Goal: Task Accomplishment & Management: Manage account settings

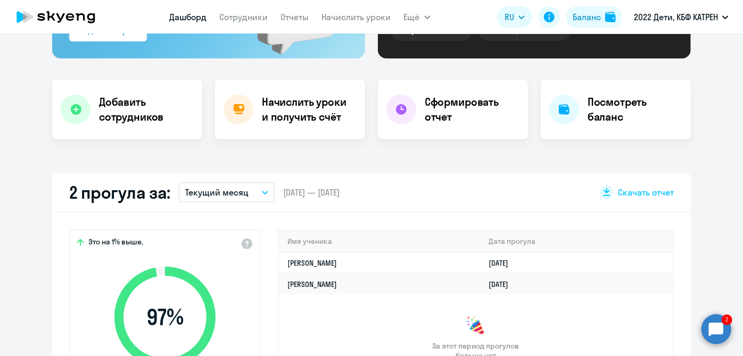
scroll to position [338, 0]
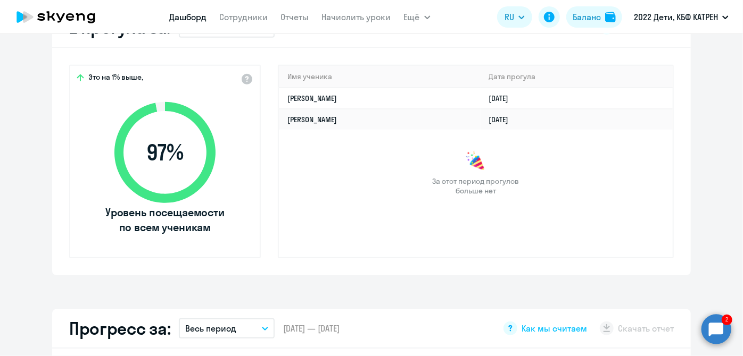
select select "30"
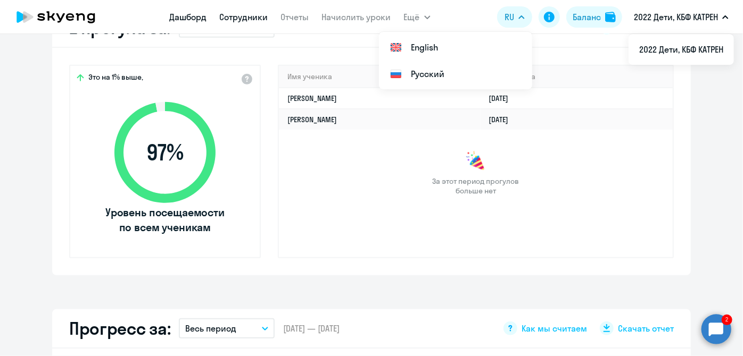
click at [232, 21] on link "Сотрудники" at bounding box center [244, 17] width 48 height 11
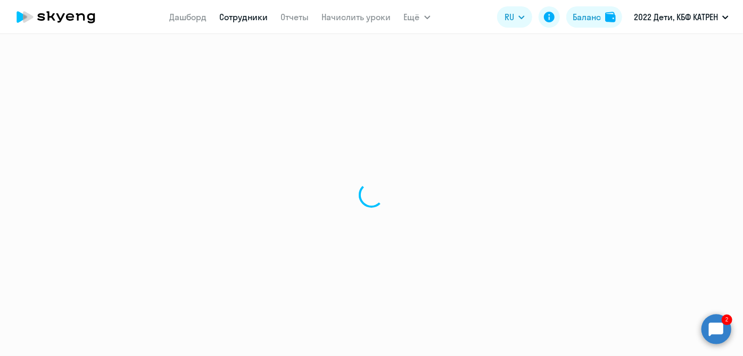
select select "30"
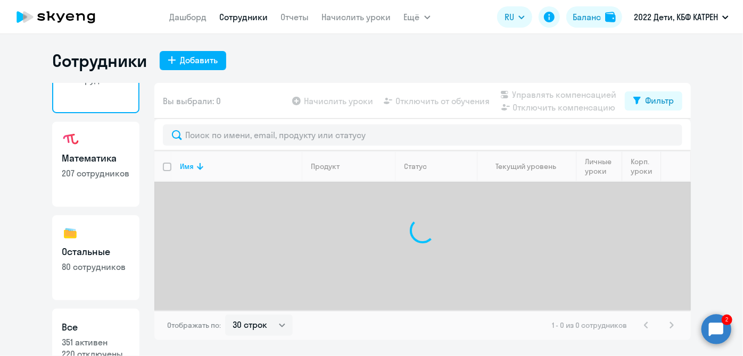
scroll to position [92, 0]
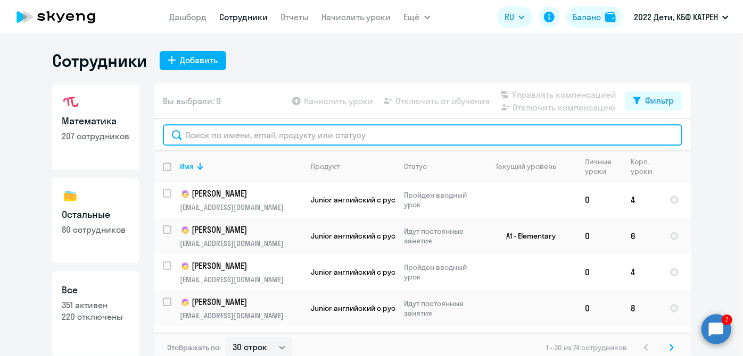
click at [239, 131] on input "text" at bounding box center [422, 134] width 519 height 21
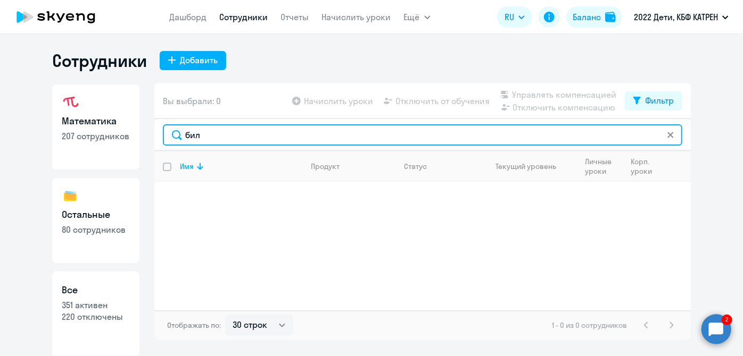
type input "бил"
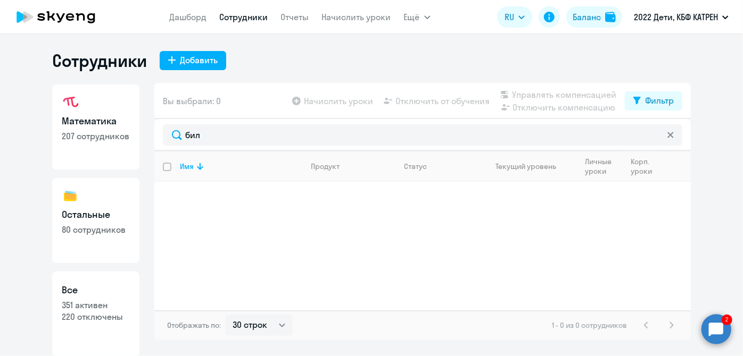
click at [92, 329] on link "Все 351 активен 220 отключены" at bounding box center [95, 314] width 87 height 85
select select "30"
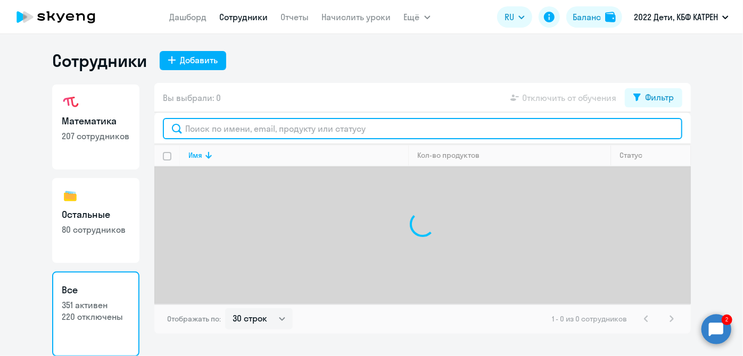
click at [262, 125] on input "text" at bounding box center [422, 128] width 519 height 21
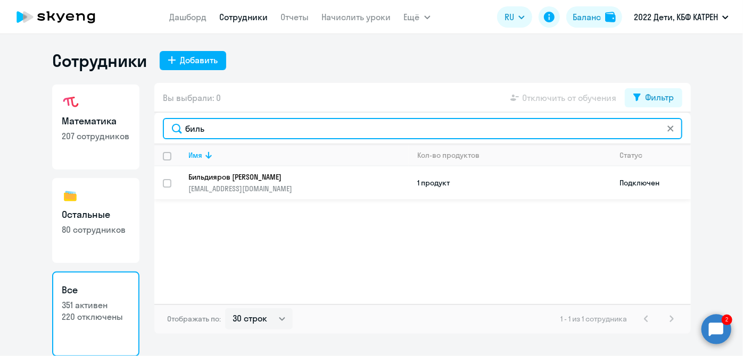
type input "биль"
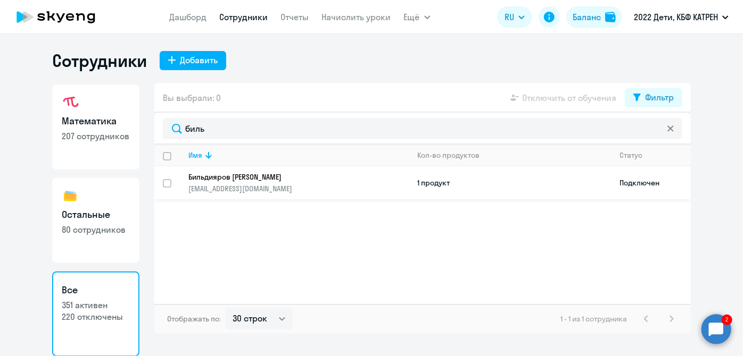
click at [226, 176] on p "Бильдияров [PERSON_NAME]" at bounding box center [290, 177] width 205 height 10
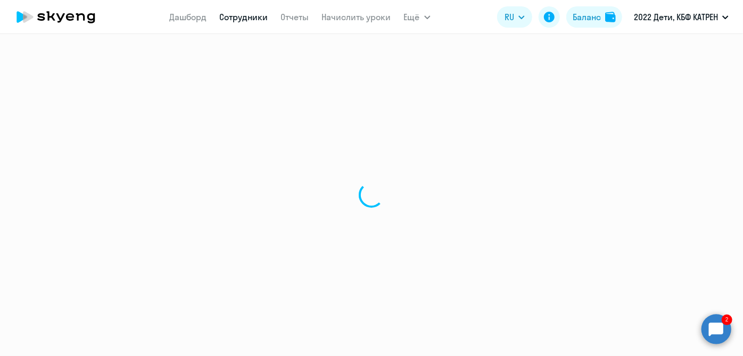
select select "math"
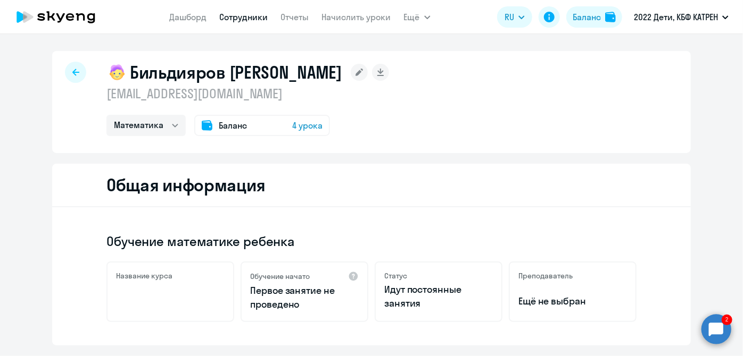
click at [228, 16] on link "Сотрудники" at bounding box center [244, 17] width 48 height 11
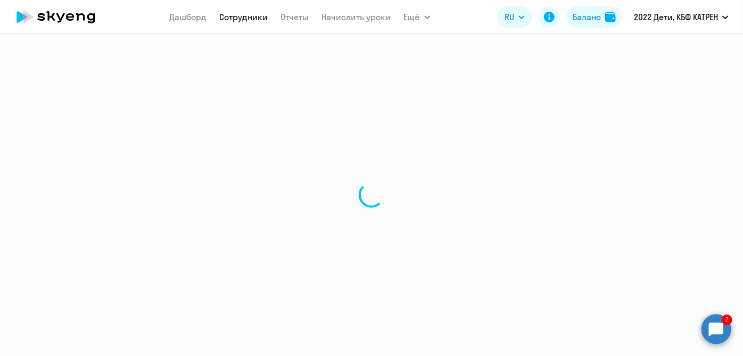
select select "30"
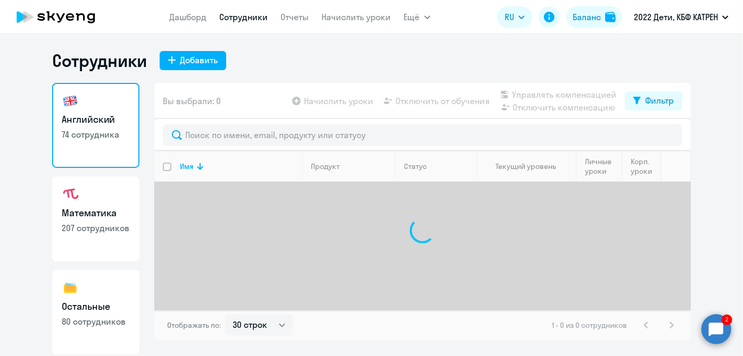
click at [107, 313] on h3 "Остальные" at bounding box center [96, 307] width 68 height 14
select select "30"
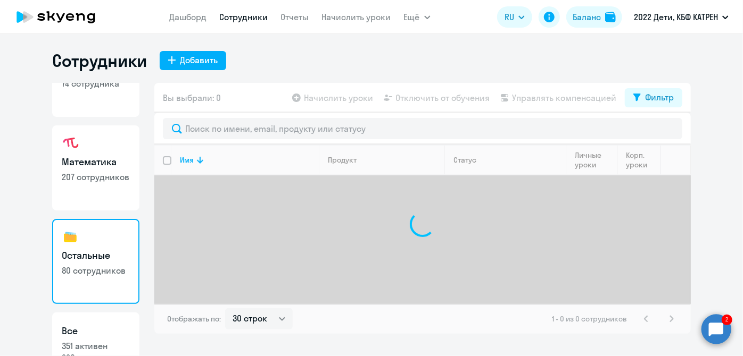
scroll to position [92, 0]
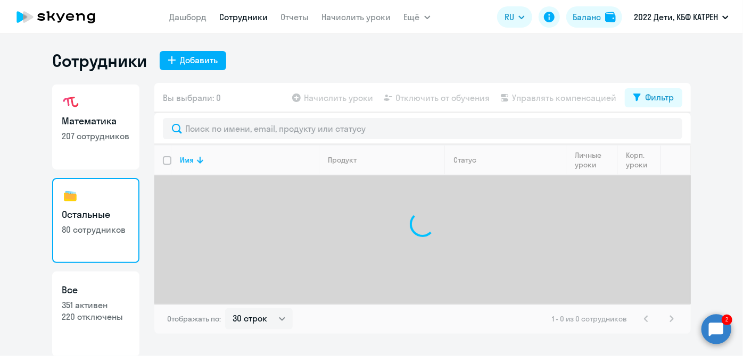
click at [115, 307] on p "351 активен" at bounding box center [96, 305] width 68 height 12
select select "30"
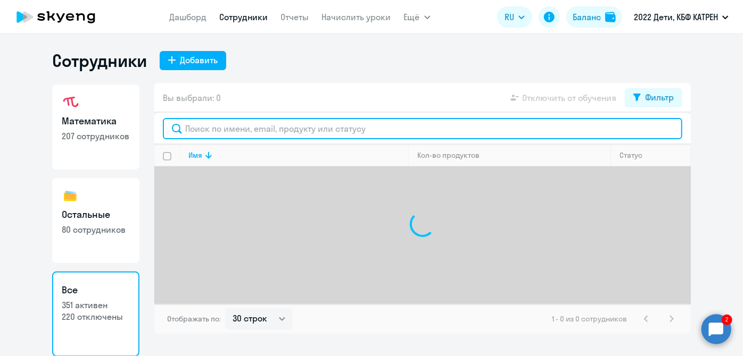
click at [285, 127] on input "text" at bounding box center [422, 128] width 519 height 21
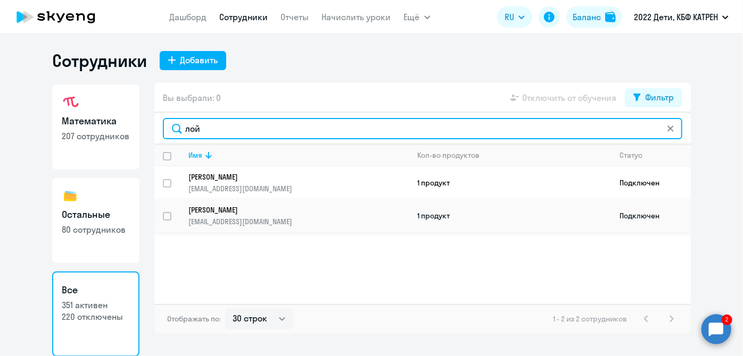
type input "лой"
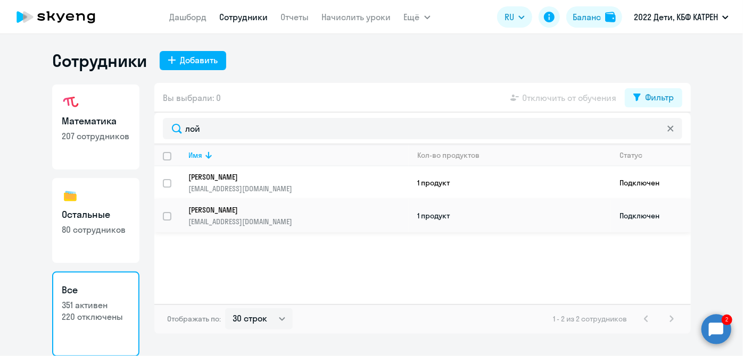
click at [232, 217] on p "[EMAIL_ADDRESS][DOMAIN_NAME]" at bounding box center [298, 222] width 220 height 10
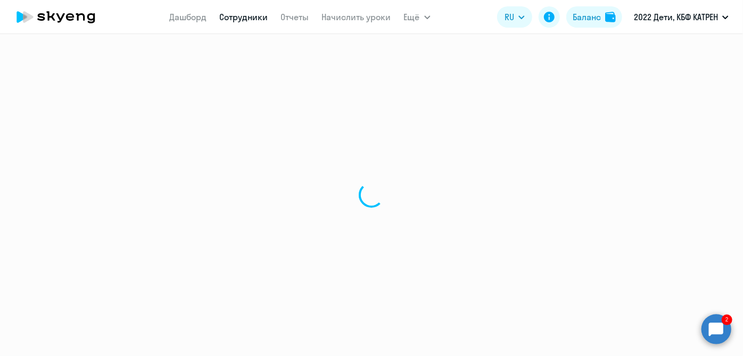
select select "math"
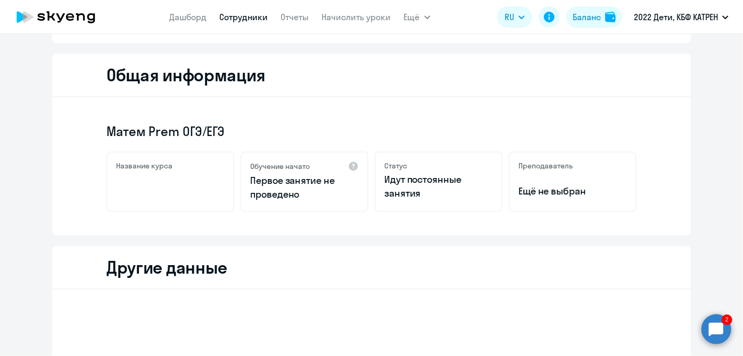
scroll to position [96, 0]
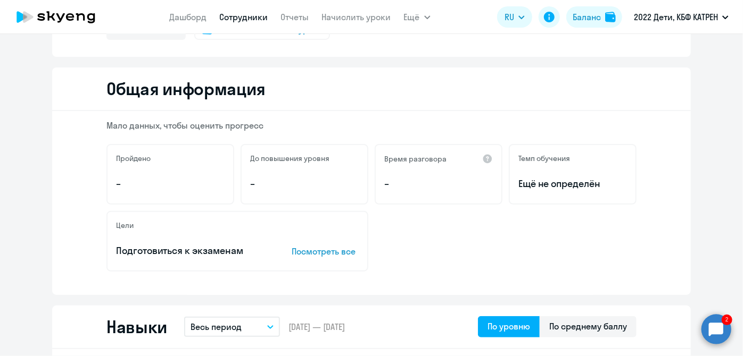
click at [222, 23] on app-menu-item-link "Сотрудники" at bounding box center [244, 17] width 48 height 13
click at [225, 20] on link "Сотрудники" at bounding box center [244, 17] width 48 height 11
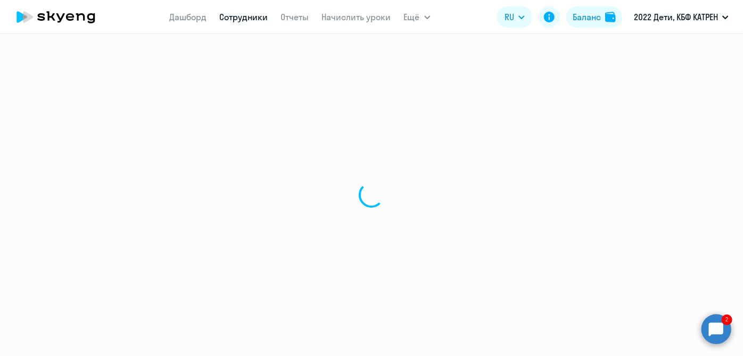
select select "30"
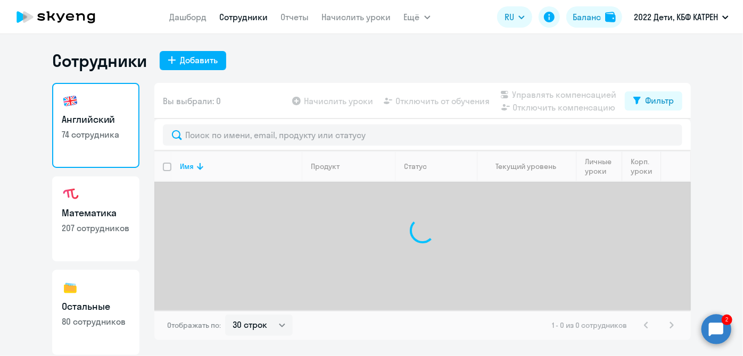
click at [66, 315] on link "Остальные 80 сотрудников" at bounding box center [95, 312] width 87 height 85
select select "30"
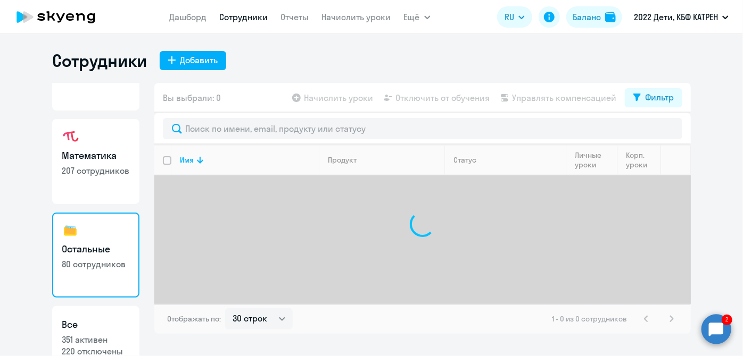
scroll to position [92, 0]
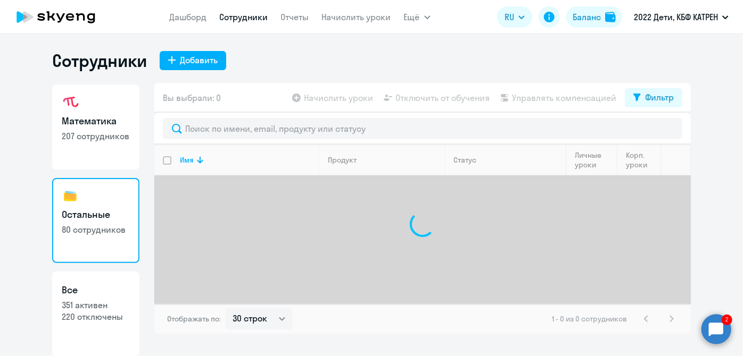
click at [79, 286] on h3 "Все" at bounding box center [96, 291] width 68 height 14
select select "30"
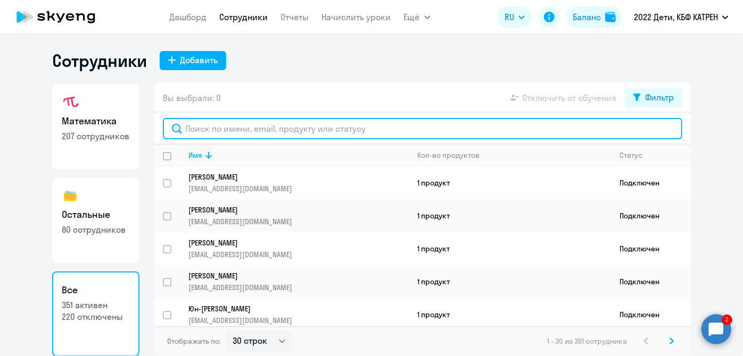
click at [201, 122] on input "text" at bounding box center [422, 128] width 519 height 21
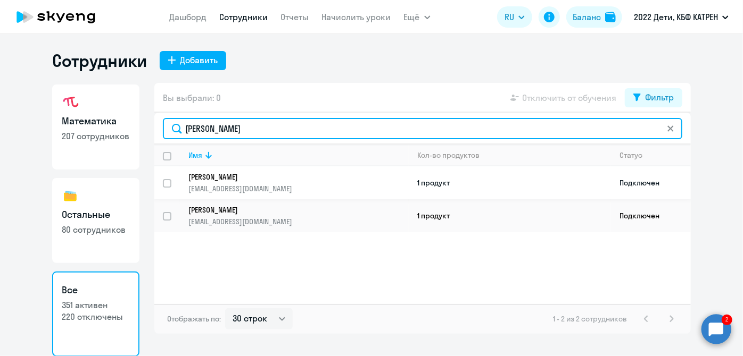
type input "[PERSON_NAME]"
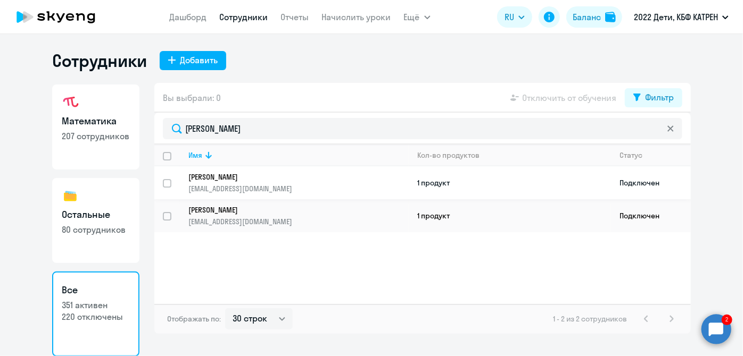
click at [240, 182] on link "[PERSON_NAME] [EMAIL_ADDRESS][DOMAIN_NAME]" at bounding box center [298, 182] width 220 height 21
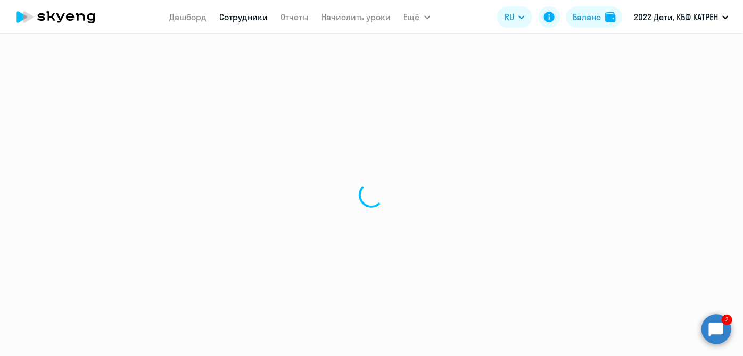
select select "math"
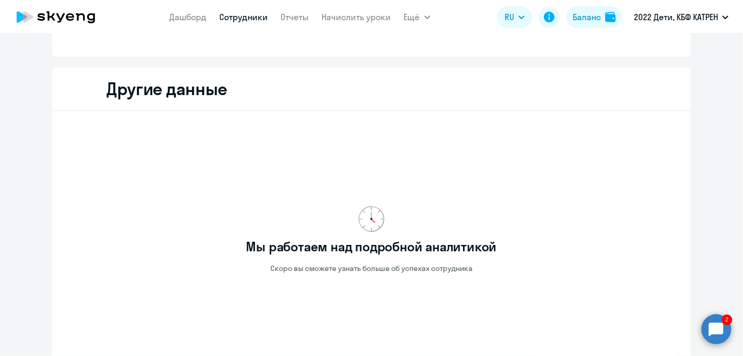
scroll to position [338, 0]
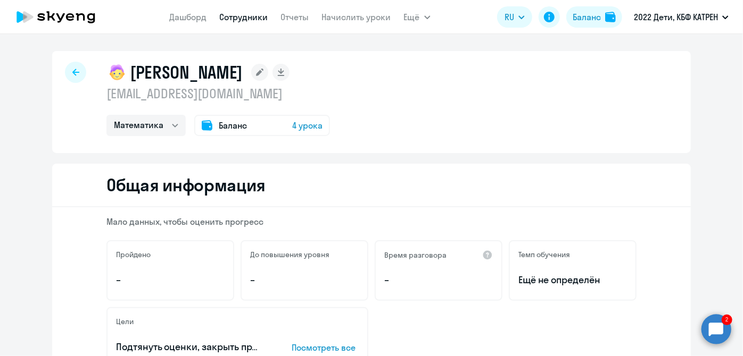
drag, startPoint x: 187, startPoint y: 20, endPoint x: 196, endPoint y: 41, distance: 22.6
click at [187, 20] on link "Дашборд" at bounding box center [188, 17] width 37 height 11
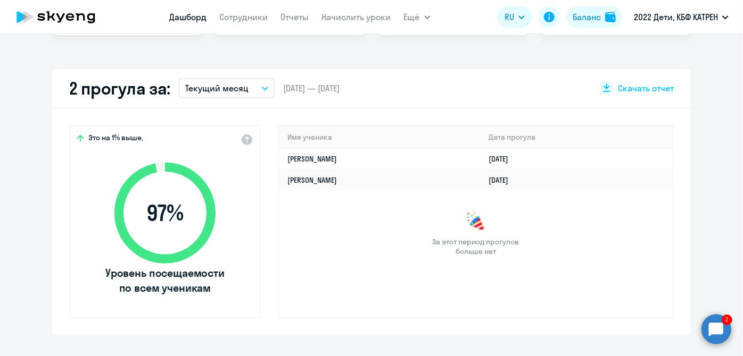
scroll to position [290, 0]
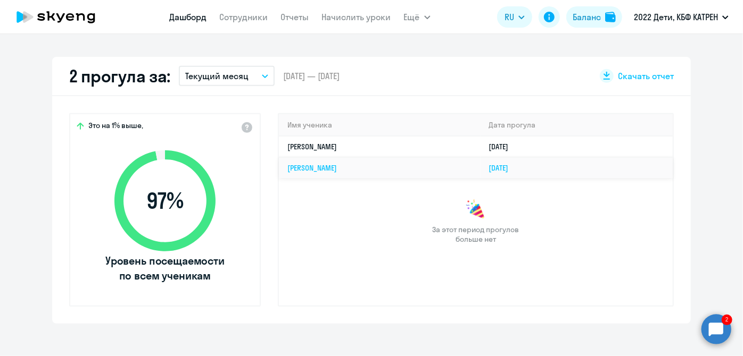
select select "30"
click at [724, 342] on circle at bounding box center [716, 329] width 30 height 30
click at [722, 339] on circle at bounding box center [716, 329] width 30 height 30
click at [718, 330] on circle at bounding box center [716, 329] width 30 height 30
click at [713, 337] on circle at bounding box center [716, 329] width 30 height 30
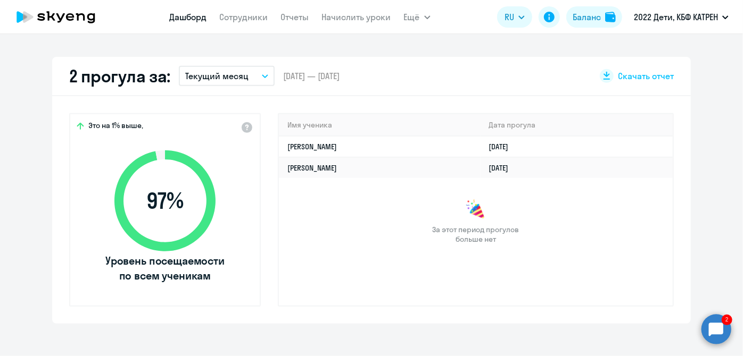
click at [710, 326] on circle at bounding box center [716, 329] width 30 height 30
click at [719, 321] on circle at bounding box center [716, 329] width 30 height 30
click at [715, 328] on circle at bounding box center [716, 329] width 30 height 30
click at [714, 330] on circle at bounding box center [716, 329] width 30 height 30
click at [718, 336] on circle at bounding box center [716, 329] width 30 height 30
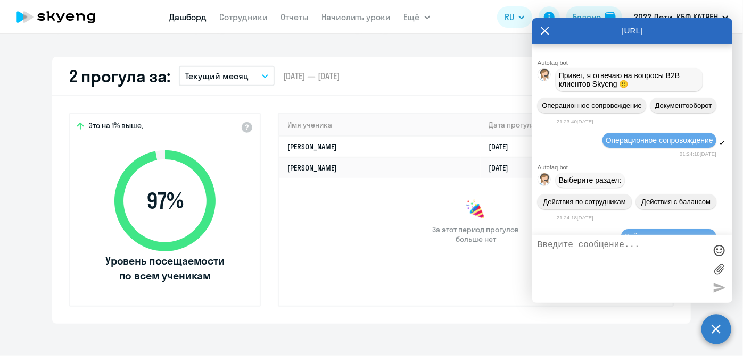
scroll to position [0, 0]
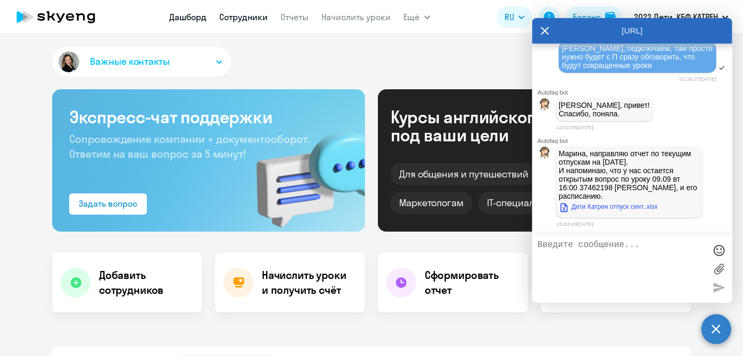
click at [255, 20] on link "Сотрудники" at bounding box center [244, 17] width 48 height 11
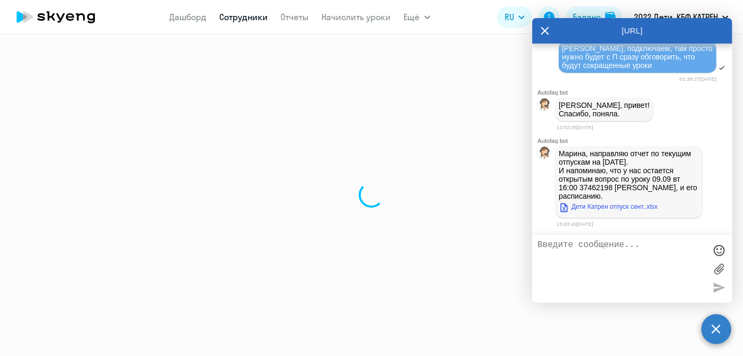
select select "30"
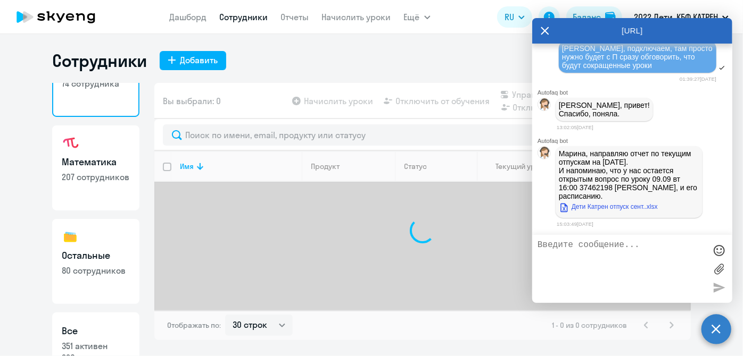
scroll to position [92, 0]
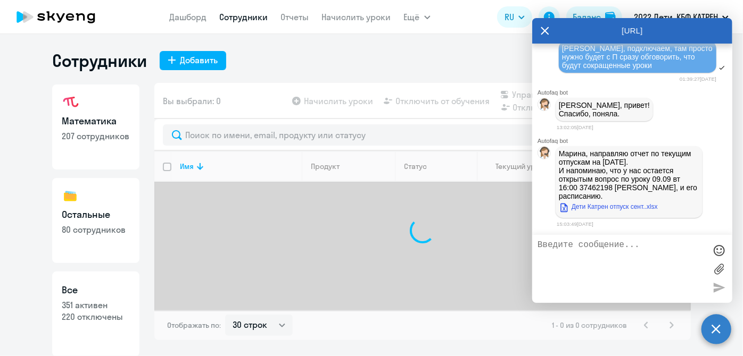
click at [104, 312] on p "220 отключены" at bounding box center [96, 317] width 68 height 12
select select "30"
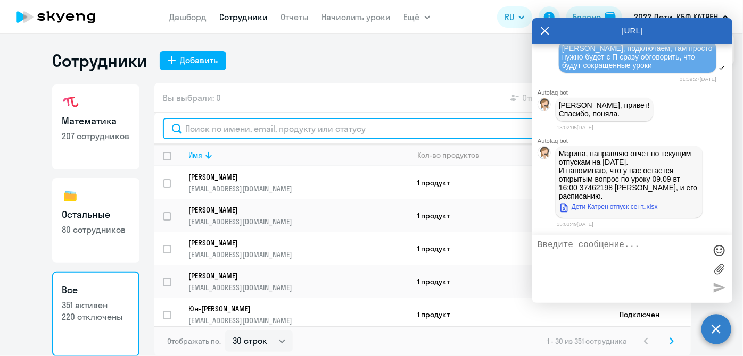
click at [248, 129] on input "text" at bounding box center [422, 128] width 519 height 21
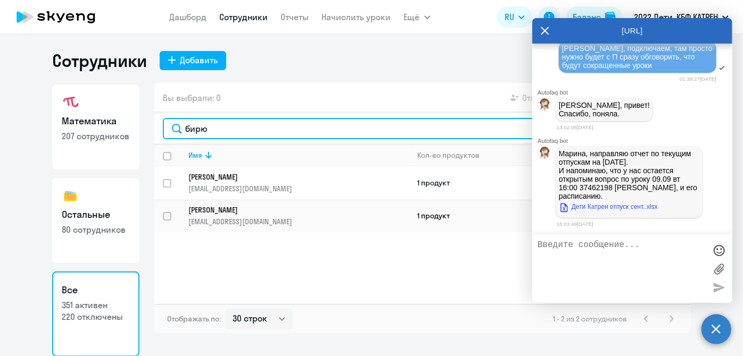
type input "бирю"
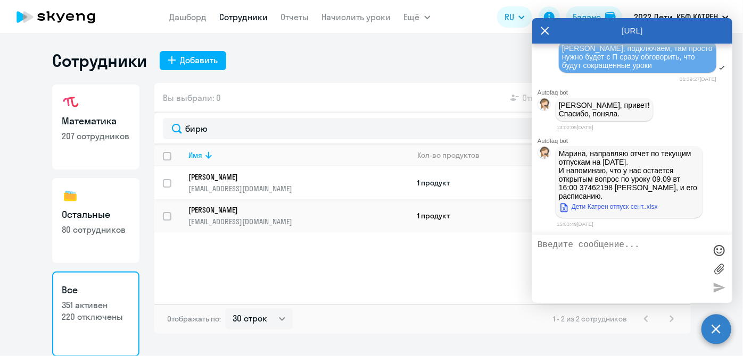
click at [244, 189] on p "[EMAIL_ADDRESS][DOMAIN_NAME]" at bounding box center [298, 189] width 220 height 10
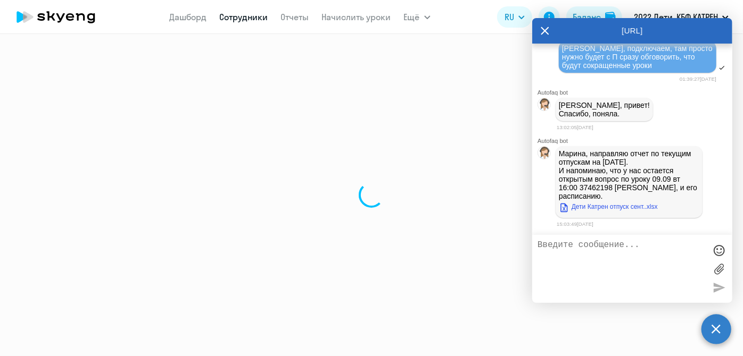
select select "math"
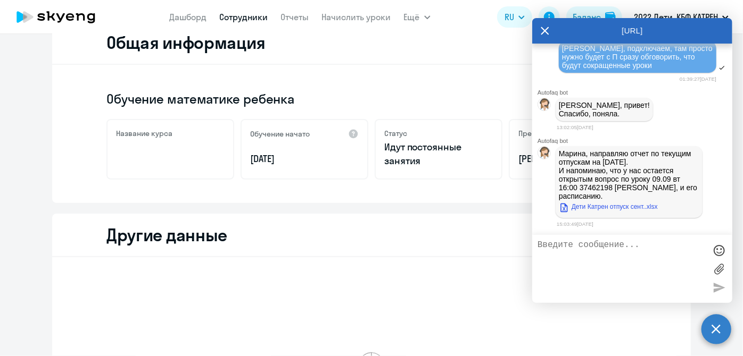
scroll to position [145, 0]
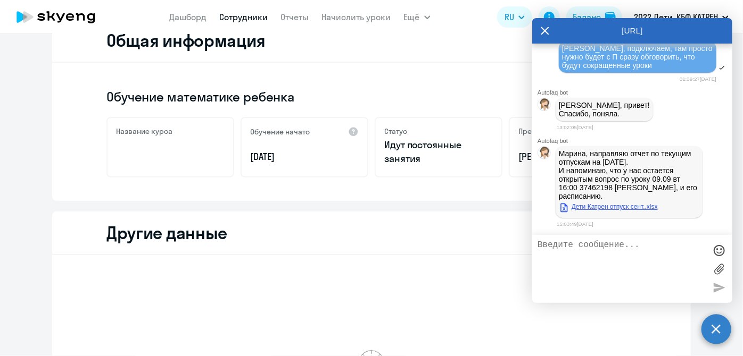
click at [636, 213] on link "Дети Катрен отпуск сент..xlsx" at bounding box center [608, 207] width 99 height 13
click at [242, 17] on link "Сотрудники" at bounding box center [244, 17] width 48 height 11
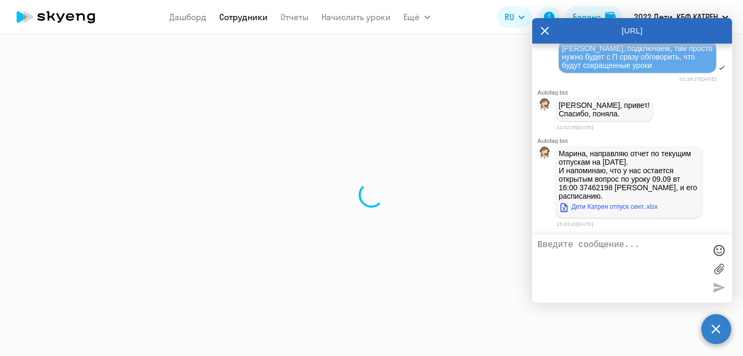
select select "30"
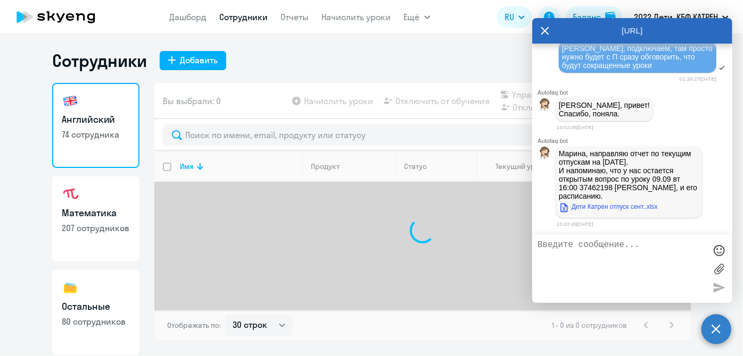
scroll to position [92, 0]
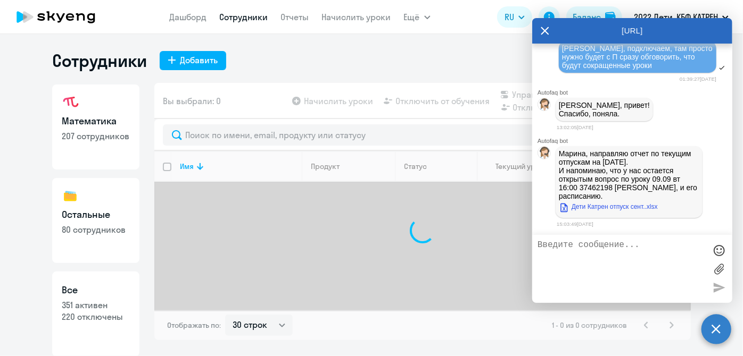
click at [115, 315] on p "220 отключены" at bounding box center [96, 317] width 68 height 12
select select "30"
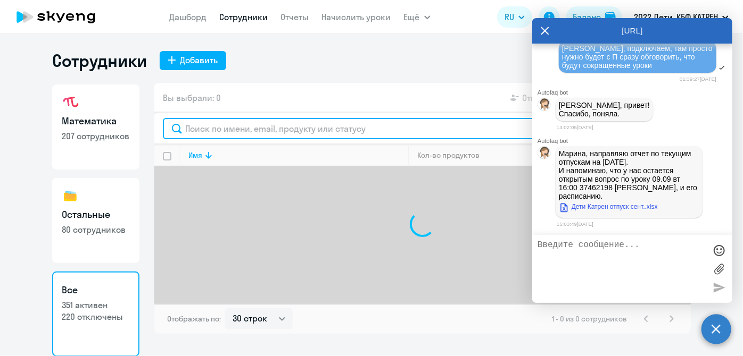
click at [228, 131] on input "text" at bounding box center [422, 128] width 519 height 21
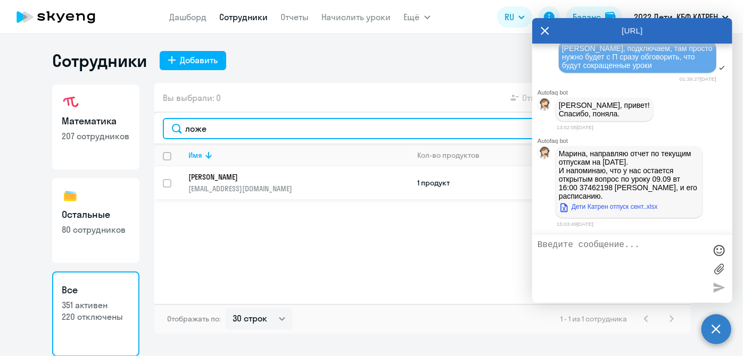
type input "ложе"
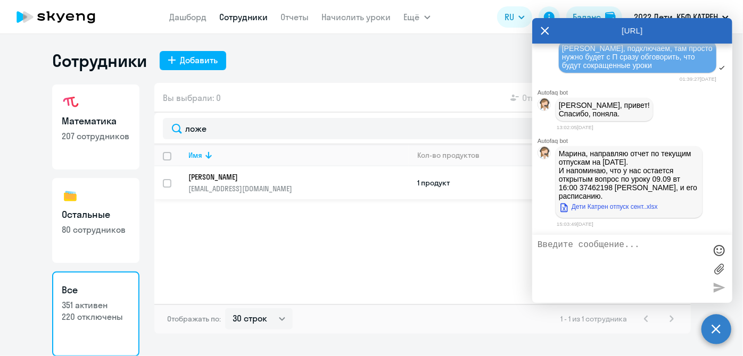
click at [170, 183] on input "select row 37462198" at bounding box center [173, 189] width 21 height 21
checkbox input "true"
click at [545, 34] on icon at bounding box center [544, 31] width 9 height 26
click at [523, 96] on span "Отключить от обучения" at bounding box center [569, 97] width 94 height 13
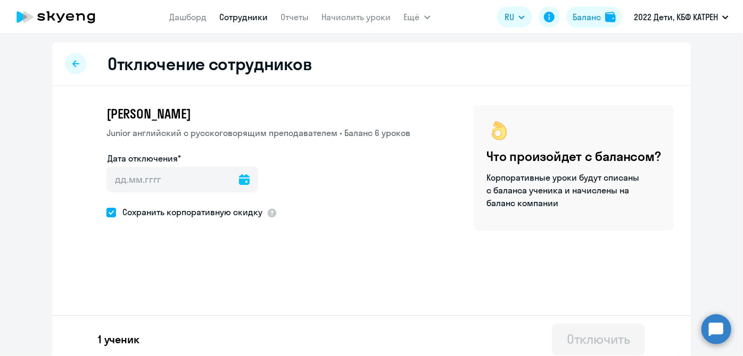
click at [239, 179] on icon at bounding box center [244, 179] width 11 height 11
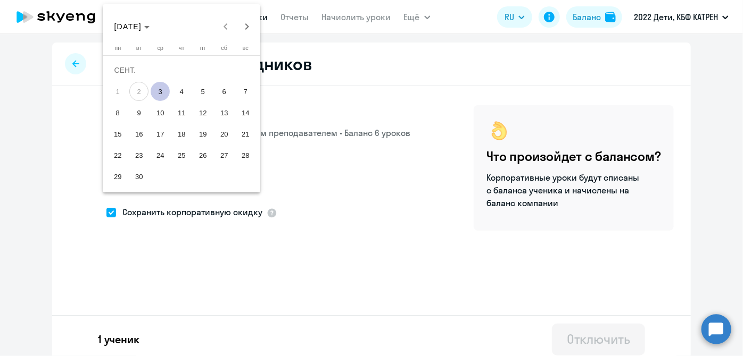
click at [164, 90] on span "3" at bounding box center [160, 91] width 19 height 19
type input "[DATE]"
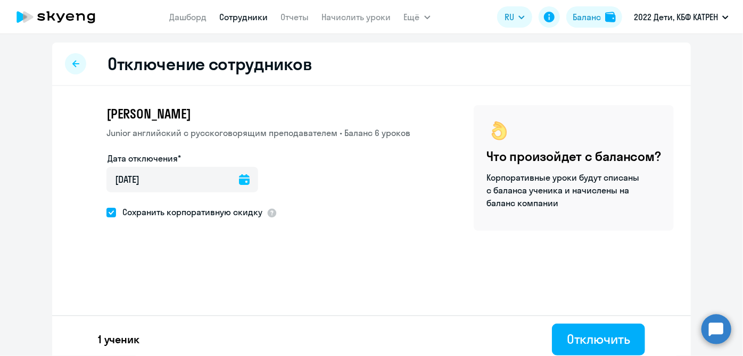
click at [106, 214] on span at bounding box center [111, 213] width 10 height 10
click at [106, 213] on input "Сохранить корпоративную скидку" at bounding box center [106, 212] width 1 height 1
checkbox input "false"
click at [592, 345] on div "Отключить" at bounding box center [598, 339] width 63 height 17
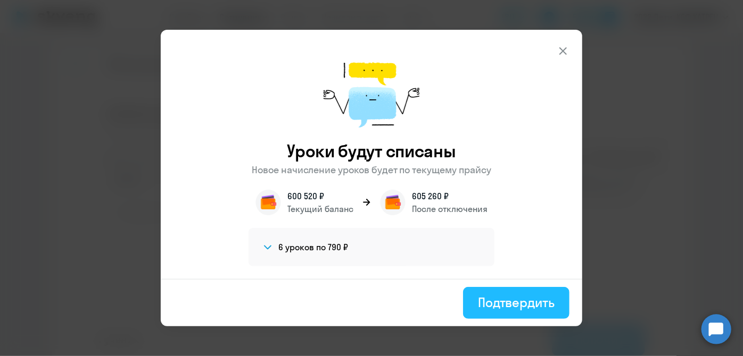
click at [519, 308] on div "Подтвердить" at bounding box center [516, 302] width 77 height 17
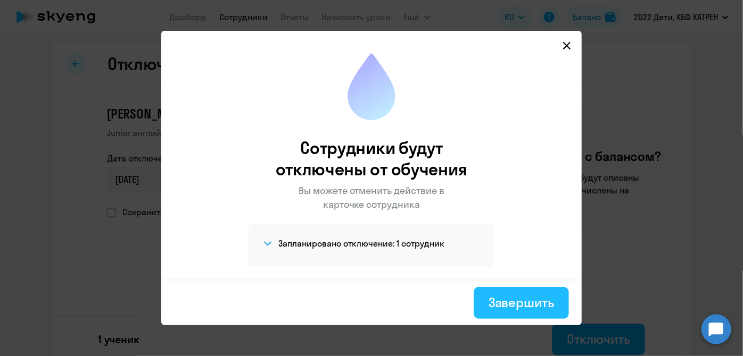
click at [522, 310] on div "Завершить" at bounding box center [520, 302] width 65 height 17
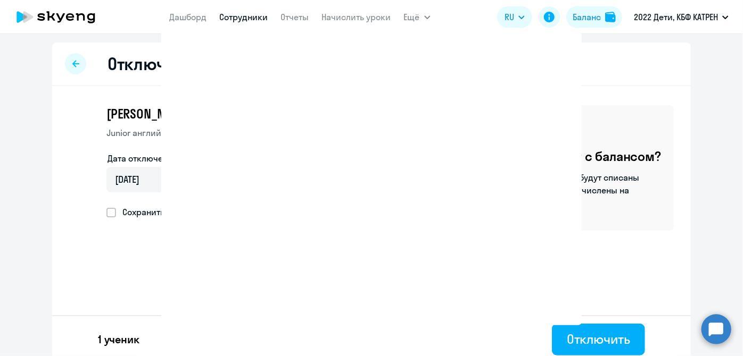
select select "30"
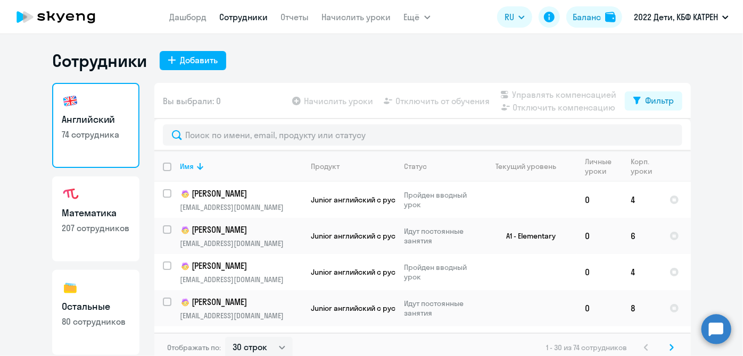
drag, startPoint x: 714, startPoint y: 333, endPoint x: 712, endPoint y: 328, distance: 5.6
click at [714, 333] on circle at bounding box center [716, 329] width 30 height 30
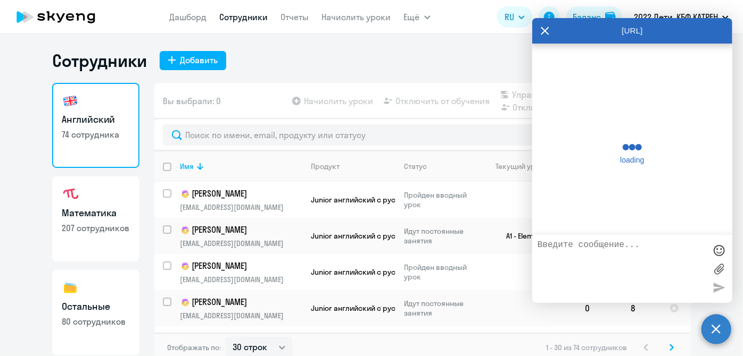
click at [644, 264] on textarea at bounding box center [621, 268] width 168 height 57
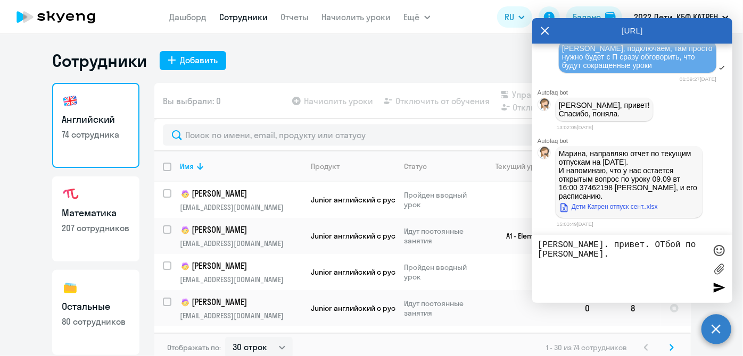
click at [620, 246] on textarea "[PERSON_NAME]. привет. ОТбой по [PERSON_NAME]." at bounding box center [621, 268] width 168 height 57
click at [635, 257] on textarea "[PERSON_NAME]. привет. Отбой по [PERSON_NAME]." at bounding box center [621, 268] width 168 height 57
click at [717, 248] on div at bounding box center [719, 251] width 16 height 16
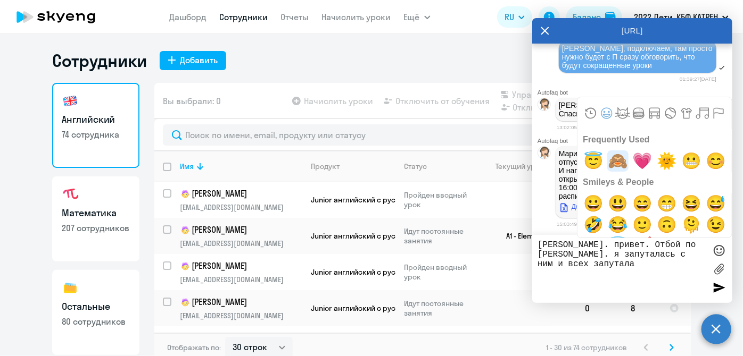
click at [618, 161] on span "🙈" at bounding box center [617, 161] width 25 height 21
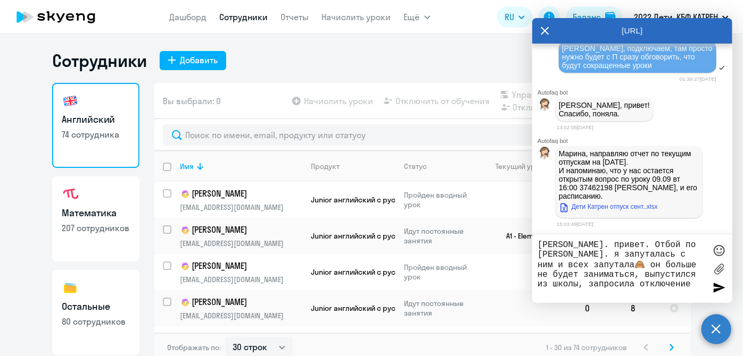
type textarea "[PERSON_NAME]. привет. Отбой по [PERSON_NAME]. я запуталась с ним и всех запута…"
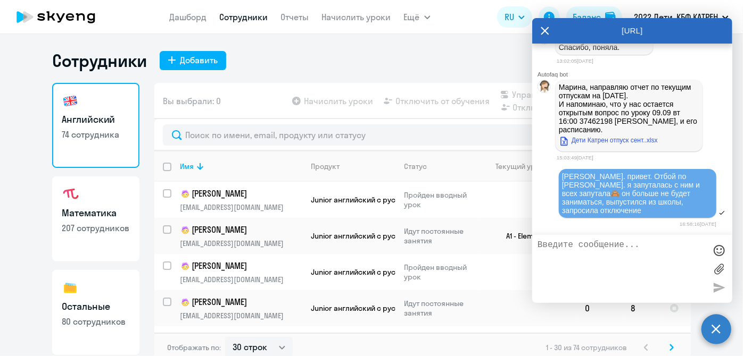
scroll to position [144033, 0]
